Goal: Find specific page/section: Find specific page/section

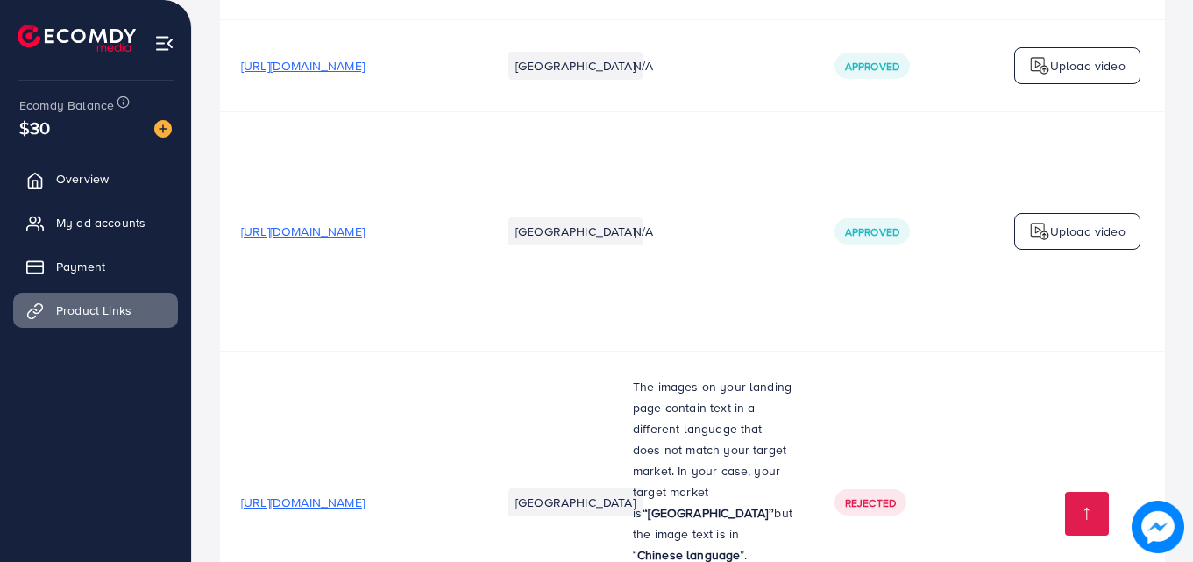
scroll to position [7768, 0]
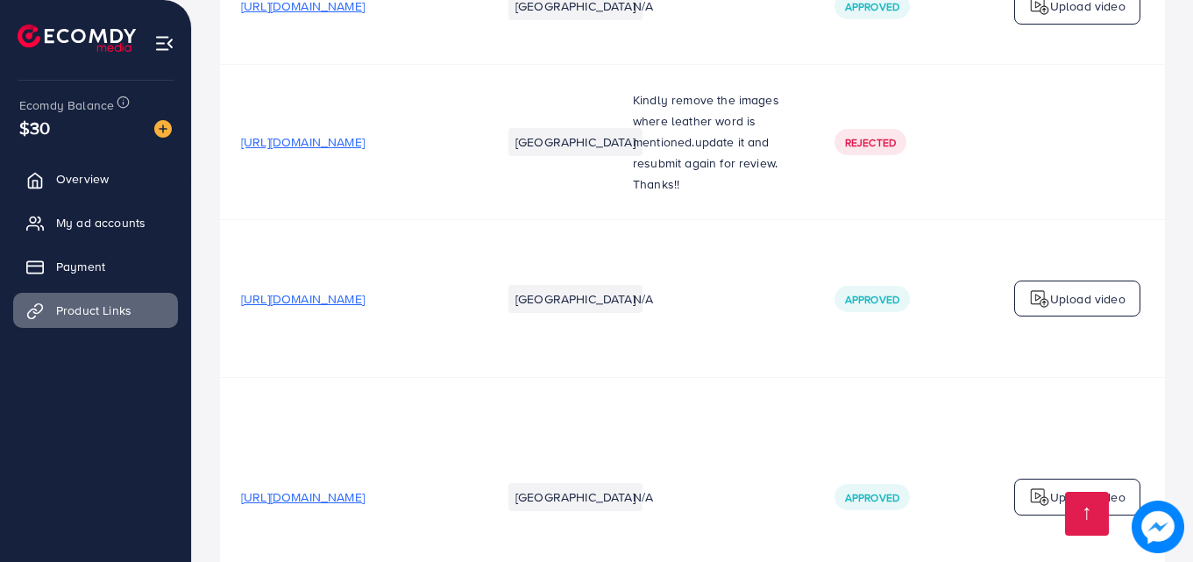
drag, startPoint x: 788, startPoint y: 477, endPoint x: 1063, endPoint y: 461, distance: 275.7
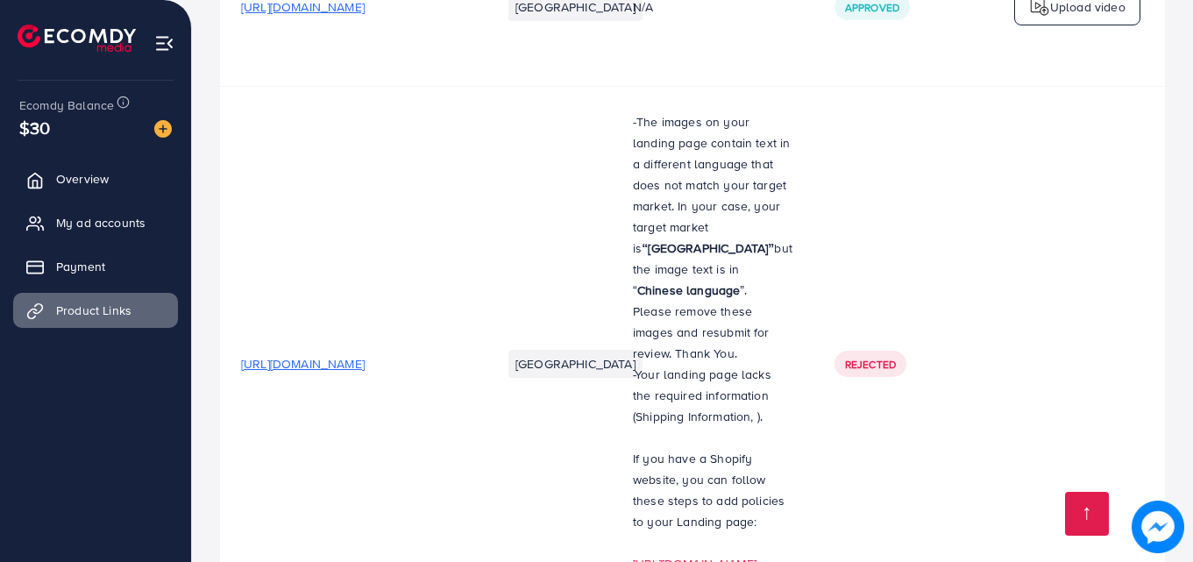
scroll to position [0, 0]
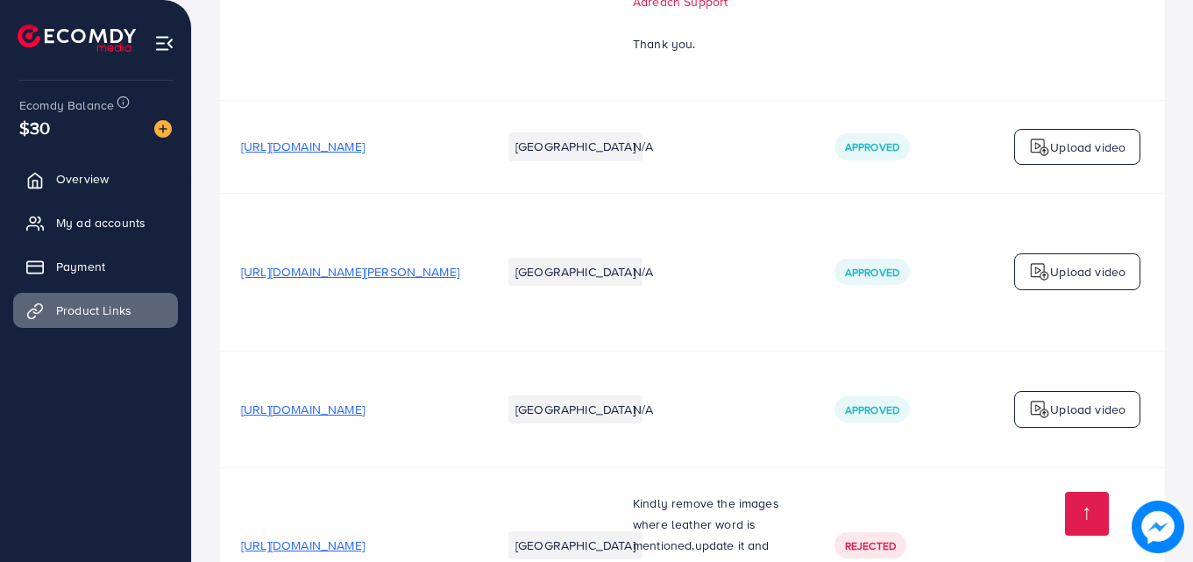
scroll to position [7768, 0]
